Goal: Navigation & Orientation: Find specific page/section

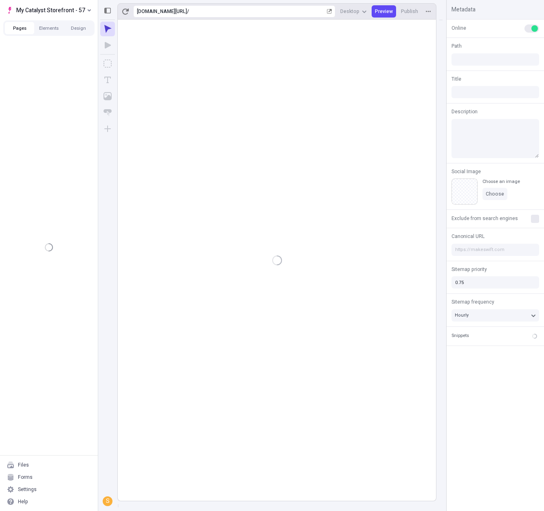
type input "/"
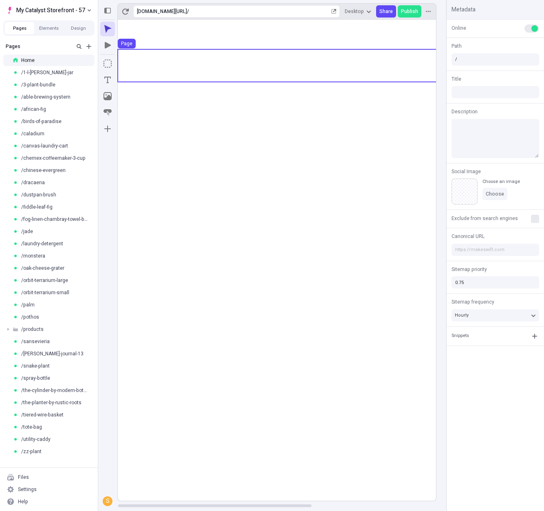
click at [214, 57] on use at bounding box center [379, 65] width 522 height 33
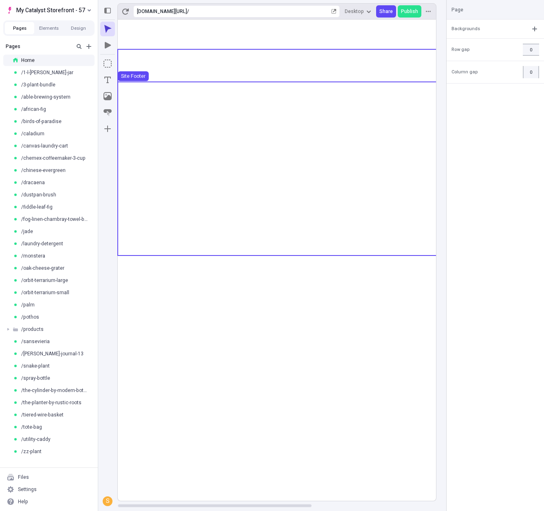
click at [267, 108] on use at bounding box center [379, 168] width 522 height 172
click at [194, 62] on use at bounding box center [379, 65] width 522 height 33
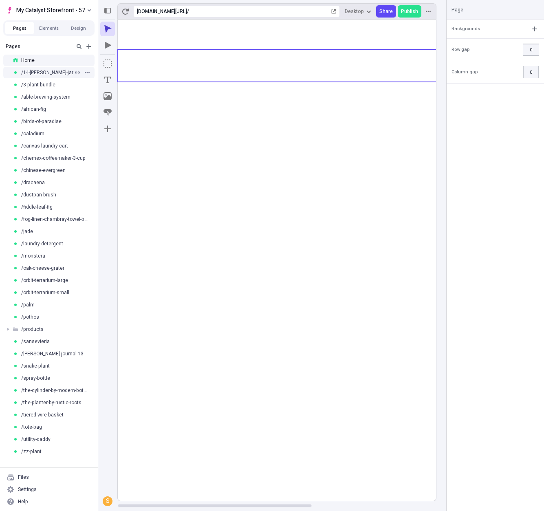
click at [64, 73] on div "/1-l-[PERSON_NAME]-jar" at bounding box center [43, 72] width 60 height 7
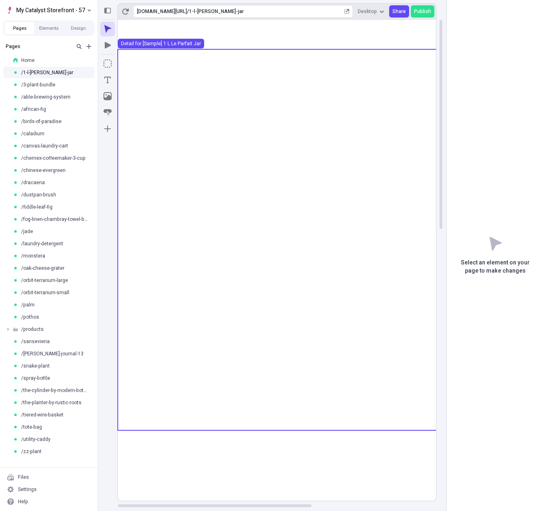
click at [195, 87] on use at bounding box center [379, 239] width 522 height 381
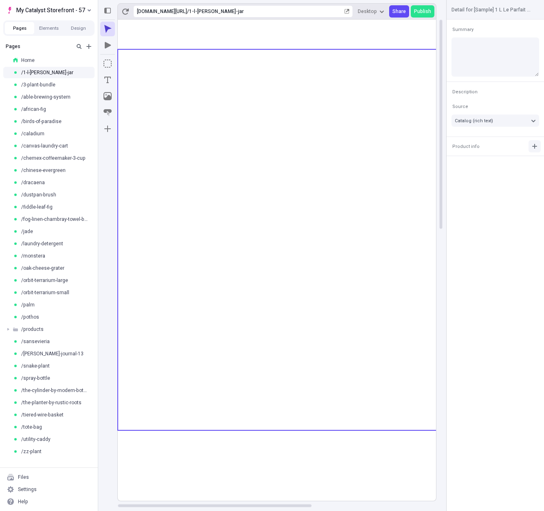
click at [532, 147] on icon "button" at bounding box center [535, 146] width 7 height 7
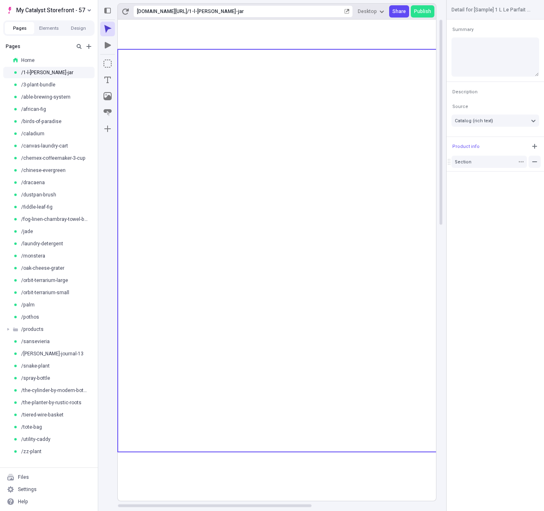
click at [533, 163] on icon "button" at bounding box center [535, 162] width 7 height 7
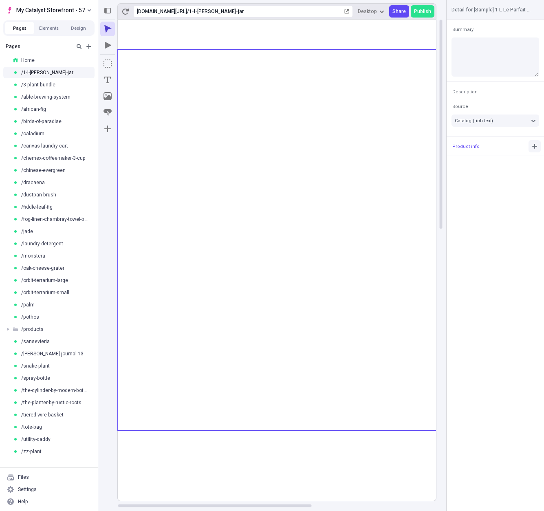
click at [533, 149] on icon "button" at bounding box center [535, 146] width 7 height 7
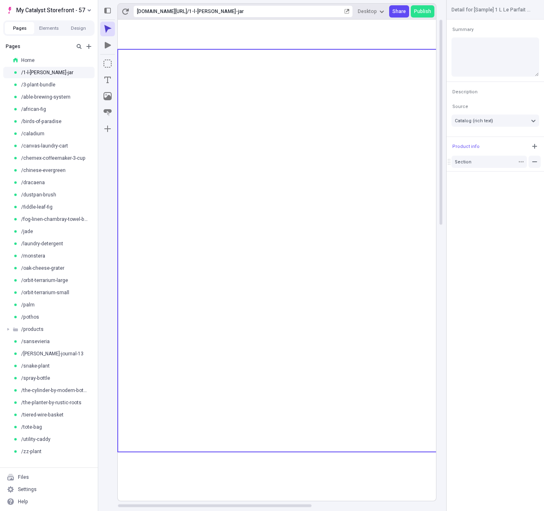
click at [536, 161] on icon "button" at bounding box center [535, 162] width 7 height 7
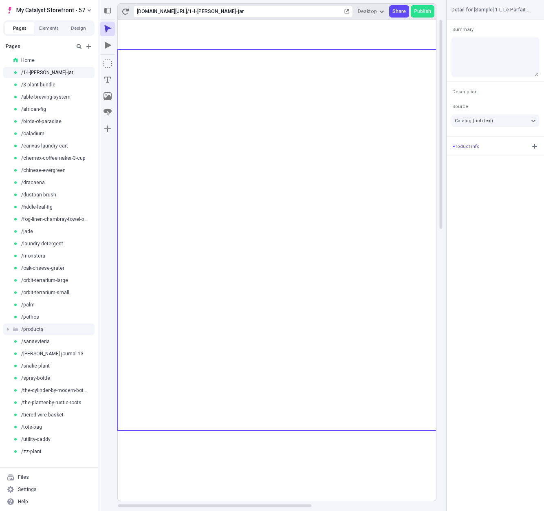
click at [42, 328] on div "/products" at bounding box center [52, 329] width 78 height 7
click at [32, 342] on span "/shushpan" at bounding box center [41, 341] width 25 height 7
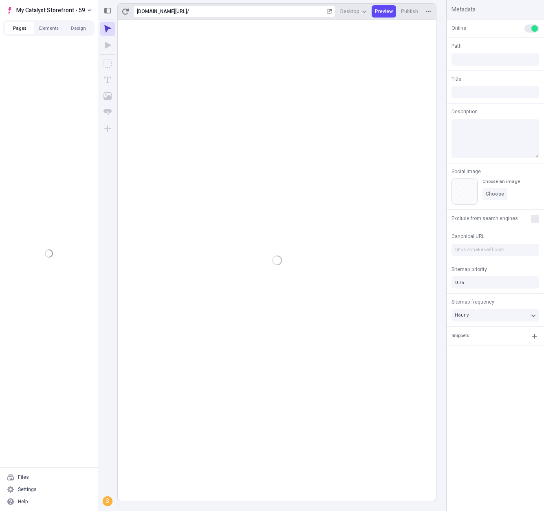
type input "/"
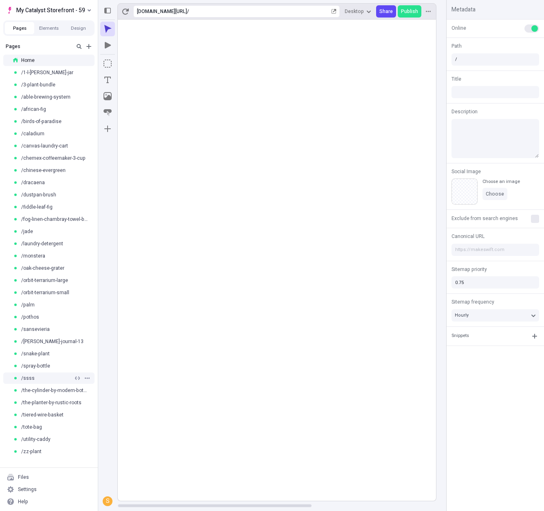
click at [32, 377] on span "/ssss" at bounding box center [27, 378] width 13 height 7
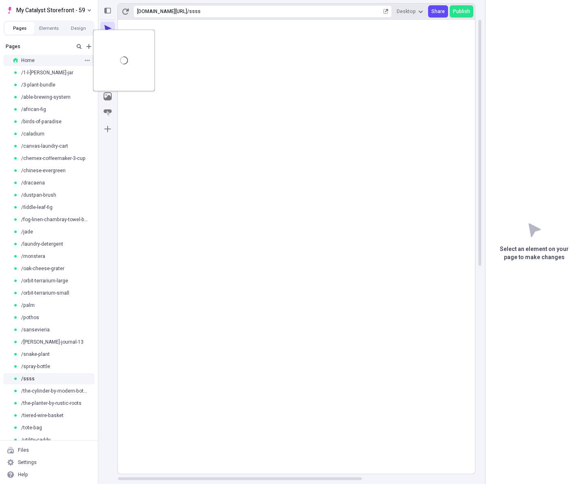
click at [32, 60] on span "Home" at bounding box center [27, 60] width 13 height 7
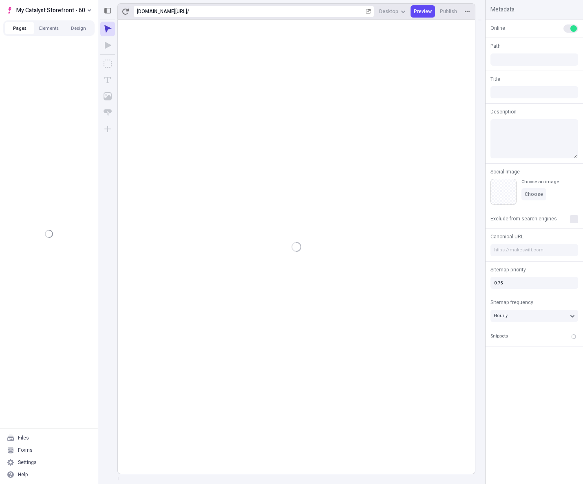
type input "/"
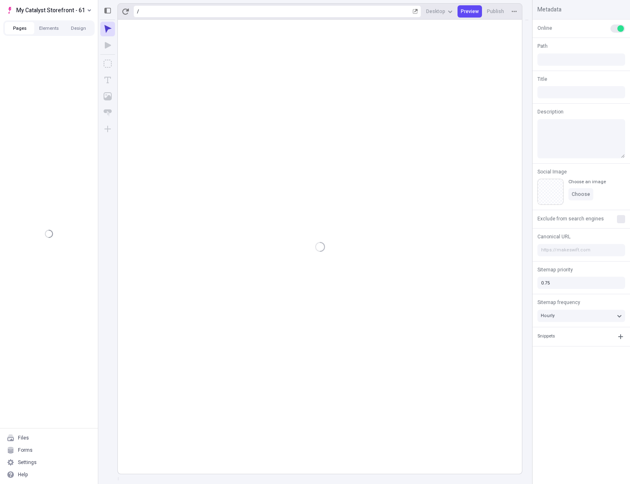
type input "/"
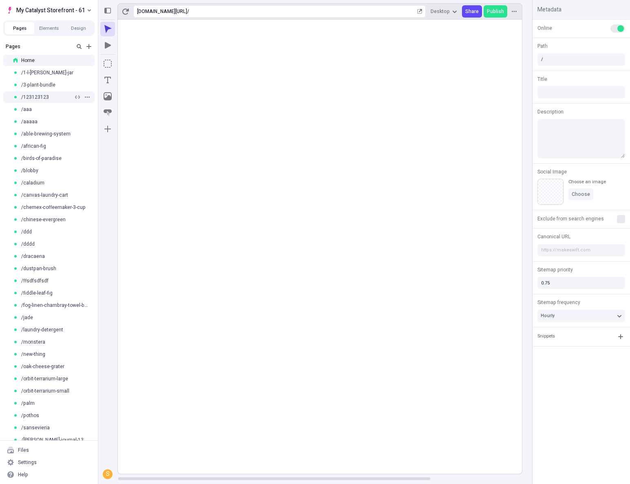
click at [38, 99] on span "/123123123" at bounding box center [35, 97] width 28 height 7
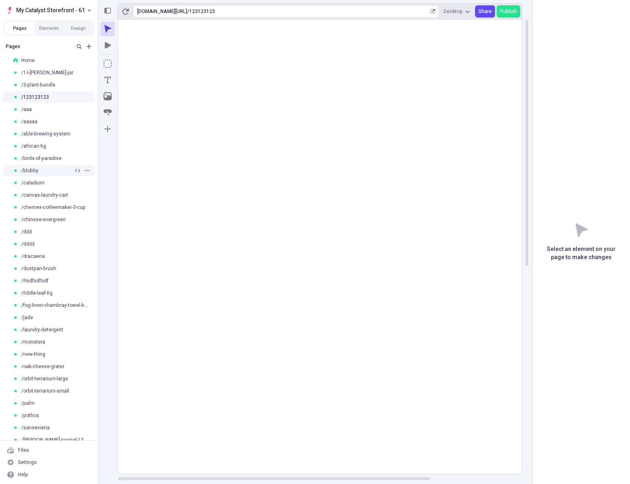
click at [34, 168] on span "/blobby" at bounding box center [29, 170] width 17 height 7
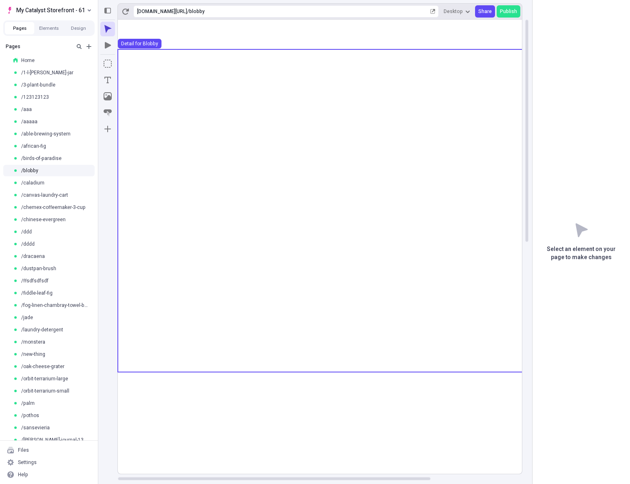
click at [327, 155] on use at bounding box center [379, 210] width 522 height 323
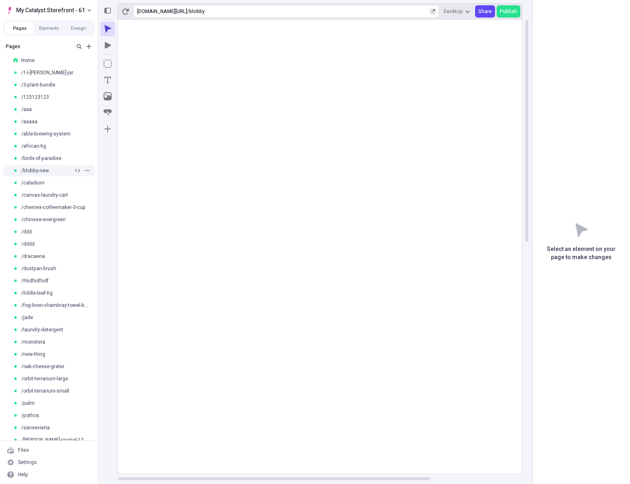
click at [40, 170] on span "/blobby-new" at bounding box center [35, 170] width 28 height 7
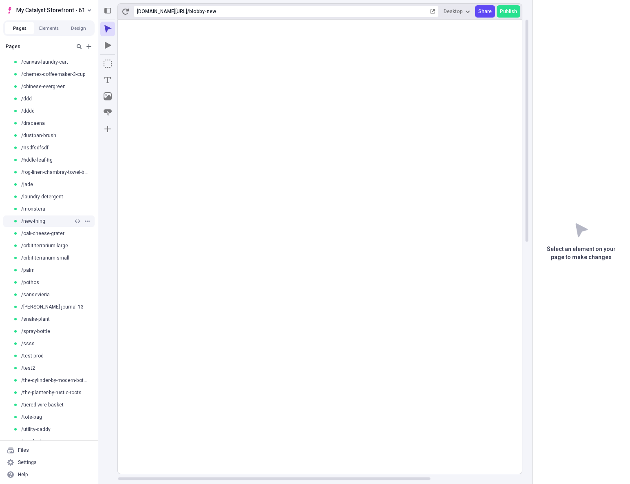
scroll to position [142, 0]
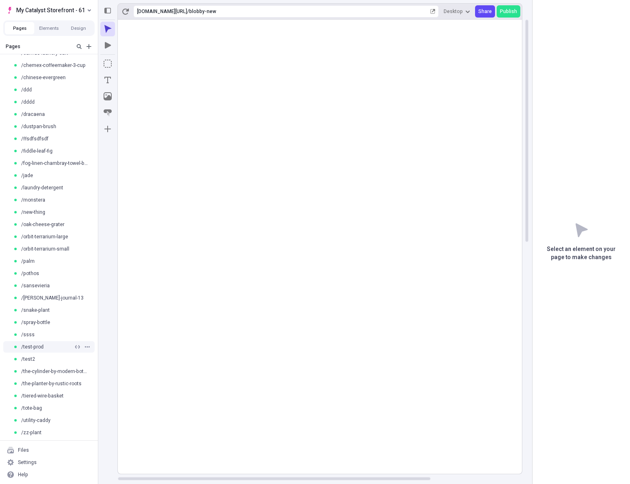
click at [38, 347] on span "/test-prod" at bounding box center [32, 346] width 22 height 7
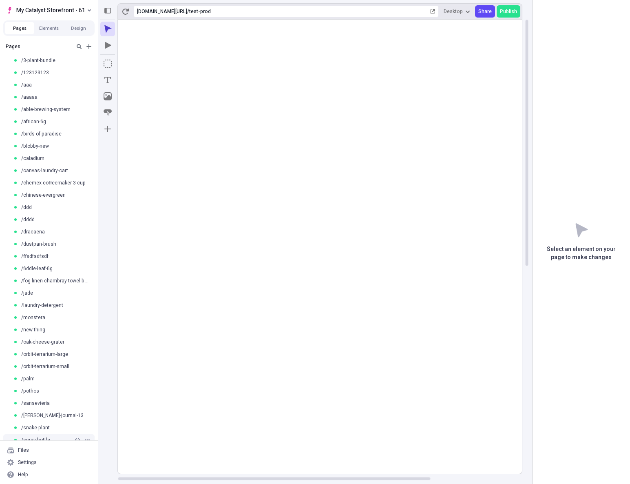
scroll to position [130, 0]
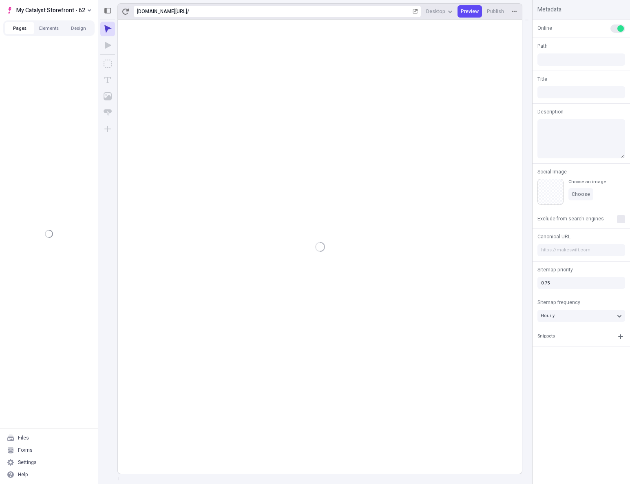
type input "/"
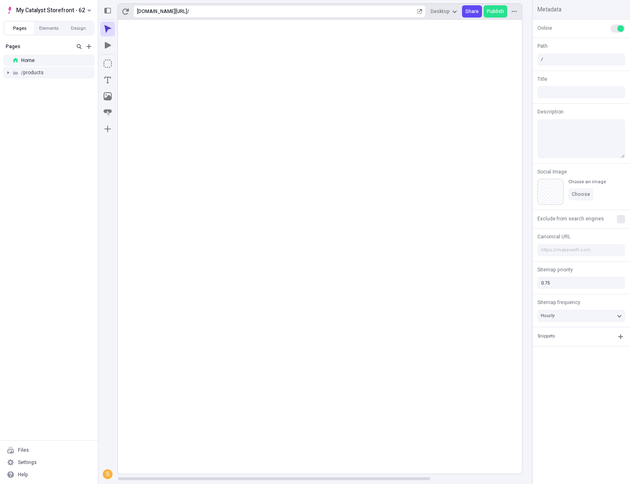
click at [7, 72] on div at bounding box center [7, 72] width 11 height 11
type input "/"
click at [31, 73] on span "/products" at bounding box center [32, 72] width 22 height 7
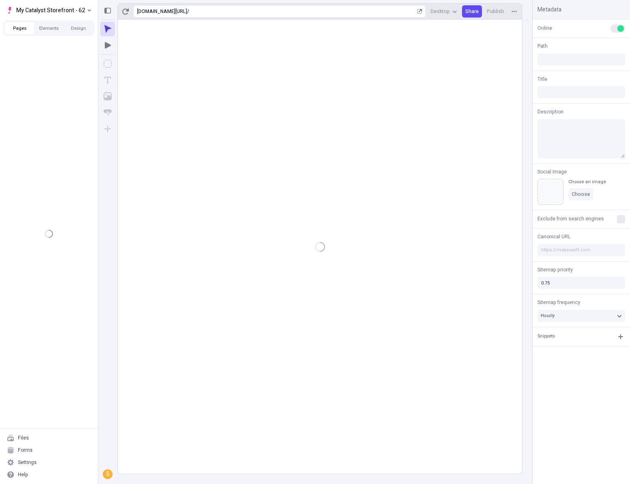
type input "/"
click at [33, 75] on span "/products" at bounding box center [32, 72] width 22 height 7
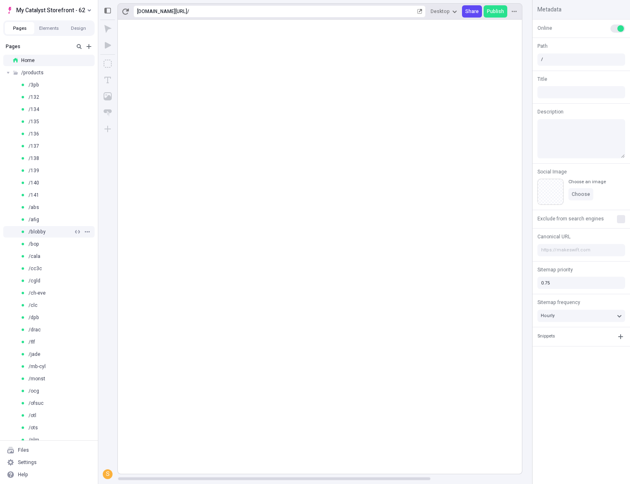
click at [44, 235] on div "/blobby" at bounding box center [49, 231] width 98 height 12
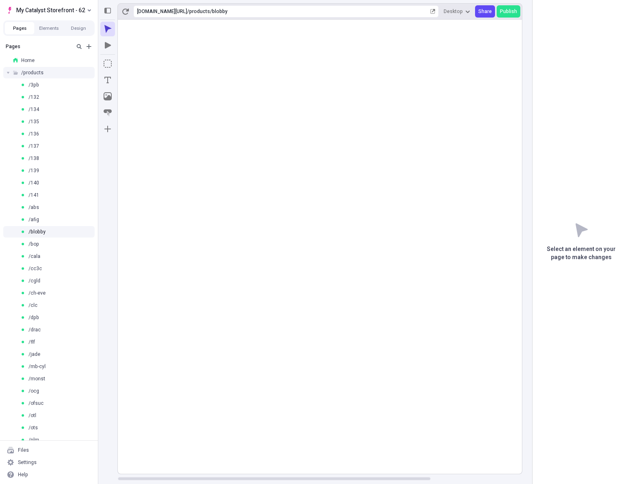
click at [21, 73] on span "/products" at bounding box center [32, 72] width 22 height 7
